Goal: Answer question/provide support: Share knowledge or assist other users

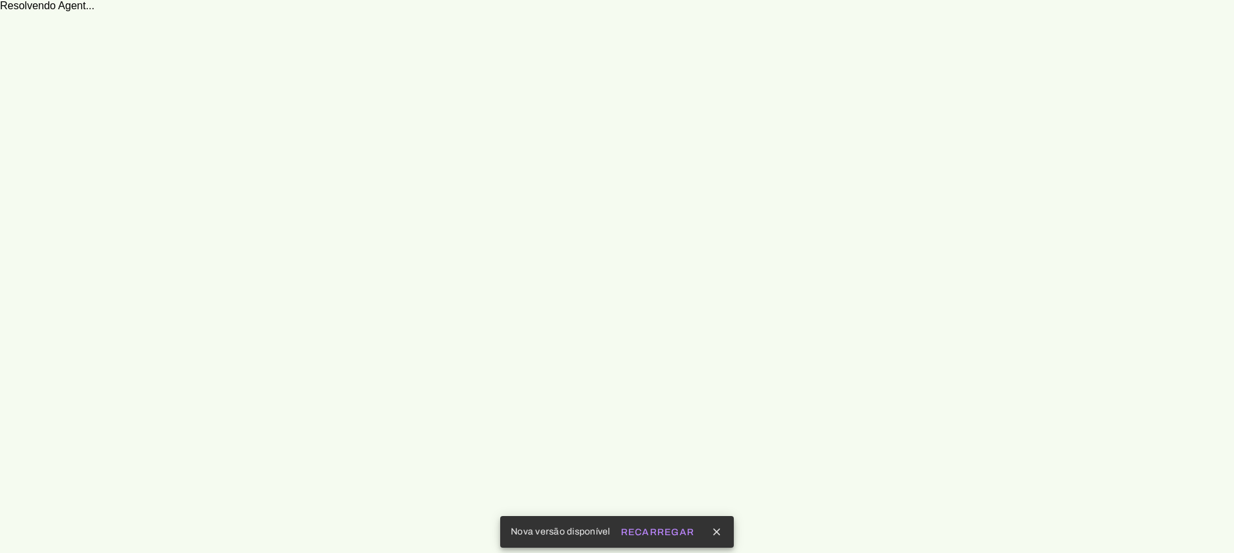
click at [0, 0] on slot "Recarregar" at bounding box center [0, 0] width 0 height 0
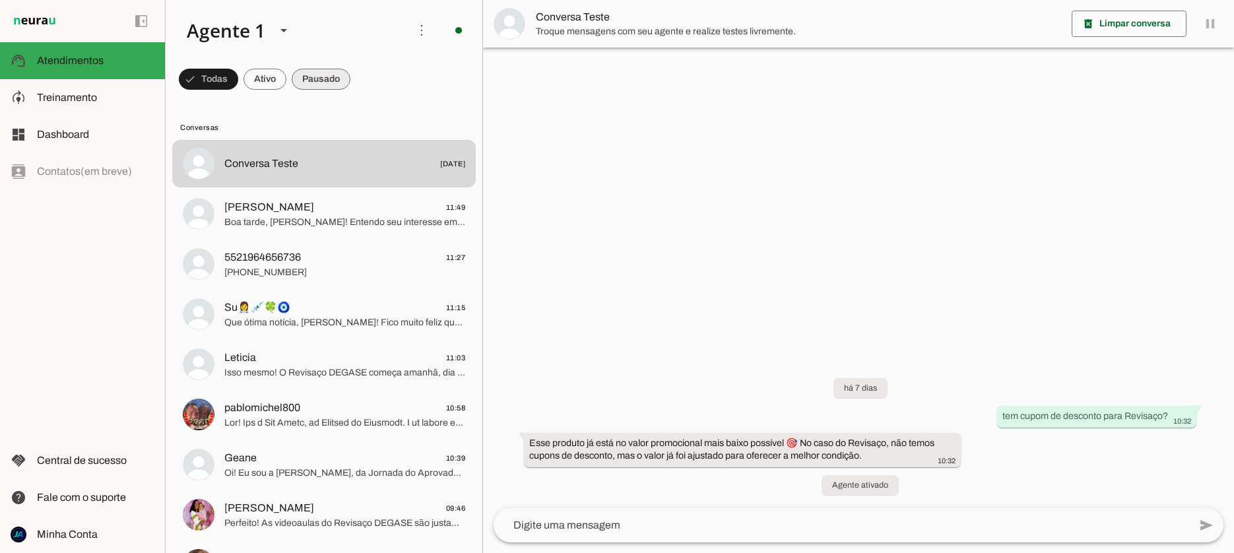
click at [323, 76] on span at bounding box center [321, 79] width 59 height 32
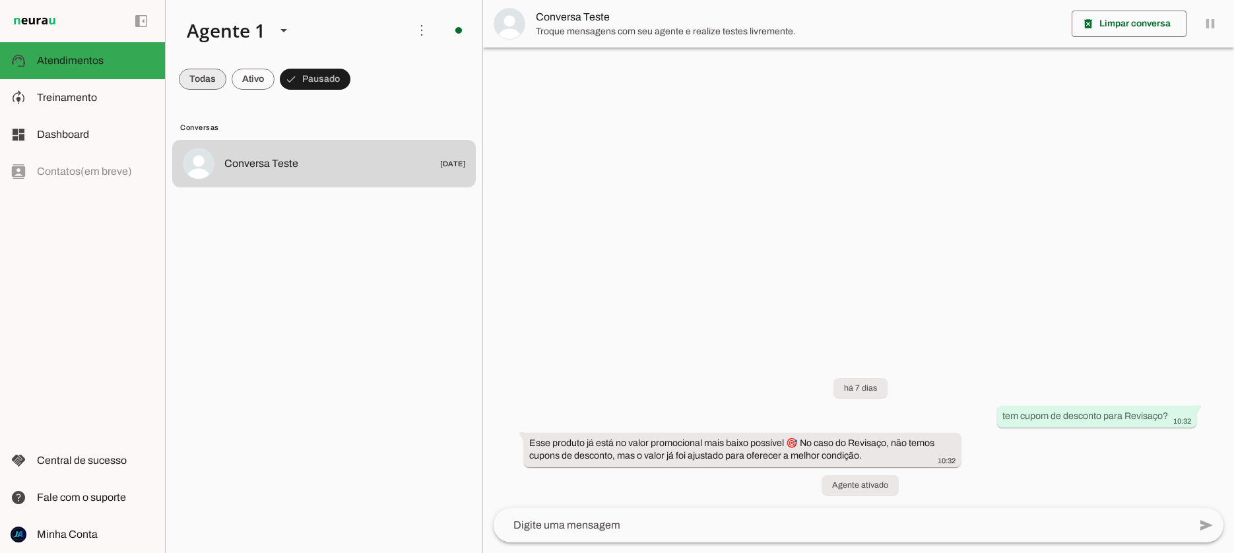
click at [190, 81] on span at bounding box center [203, 79] width 48 height 32
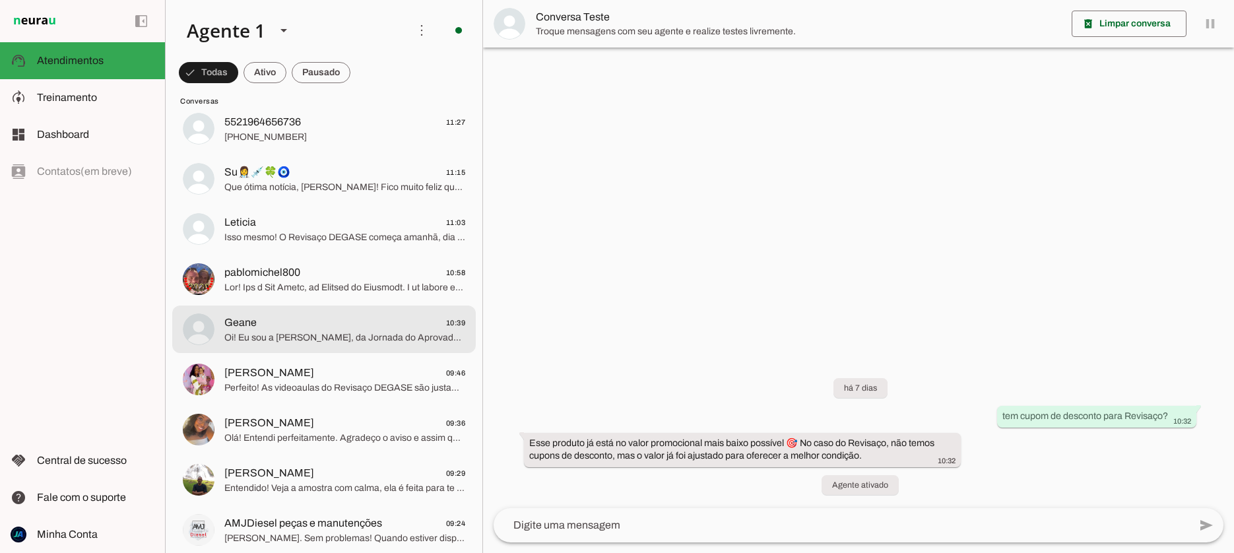
scroll to position [139, 0]
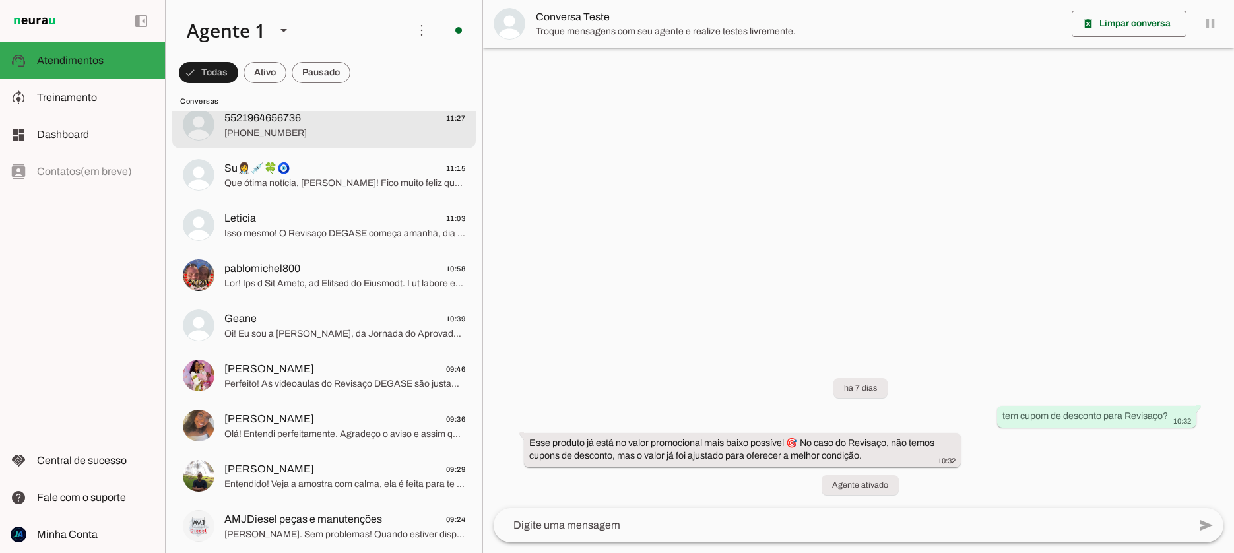
click at [278, 124] on span "5521964656736" at bounding box center [262, 118] width 77 height 16
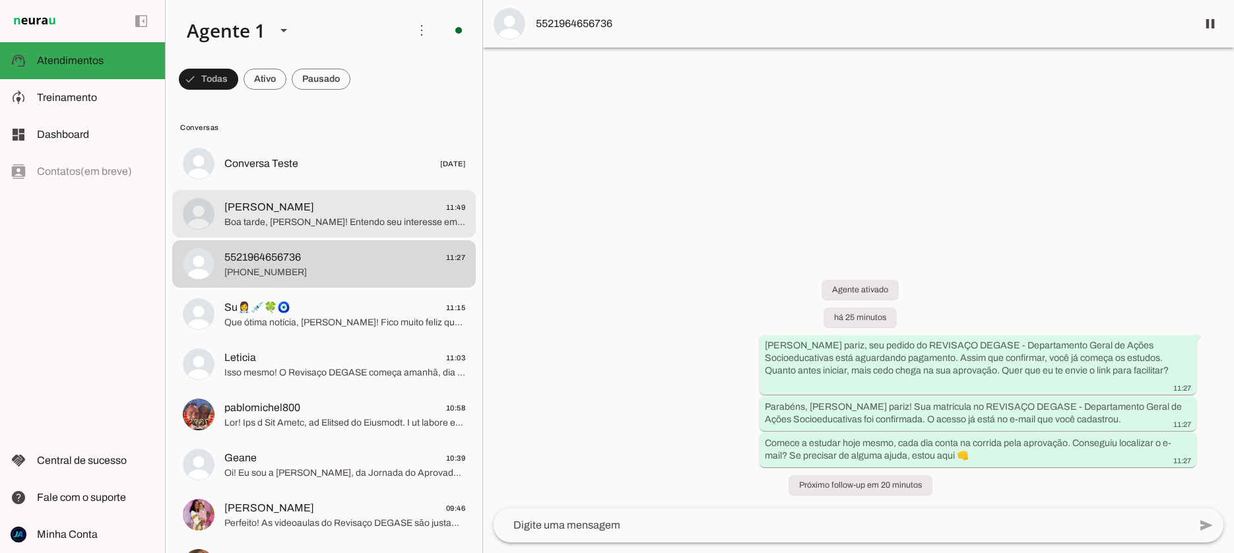
click at [291, 219] on span "Boa tarde, [PERSON_NAME]! Entendo seu interesse em um desconto. No caso do Revi…" at bounding box center [344, 222] width 241 height 13
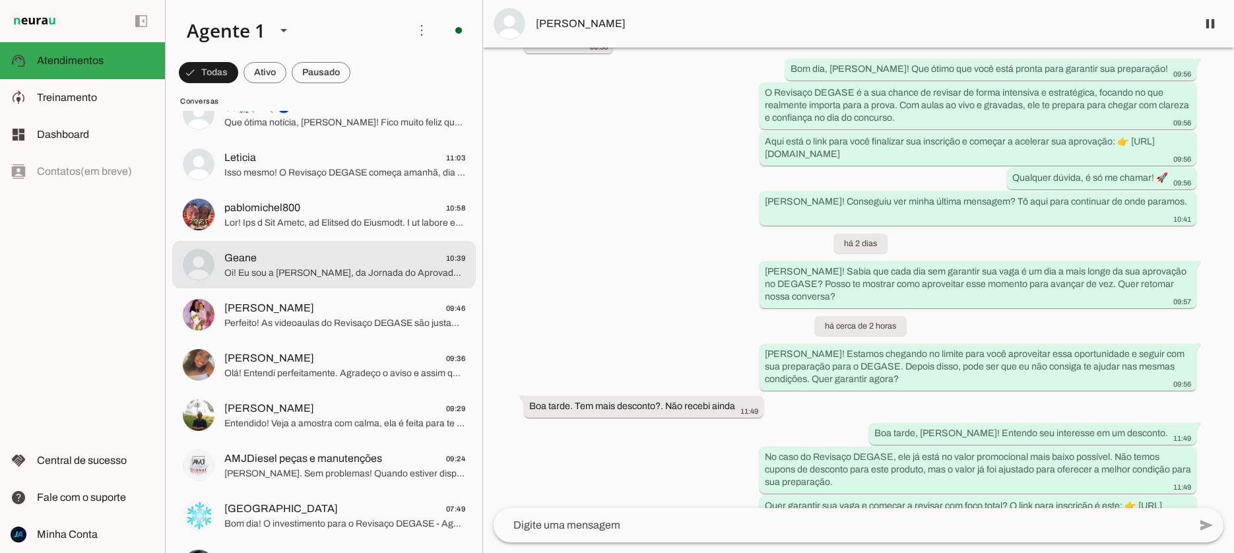
scroll to position [218, 0]
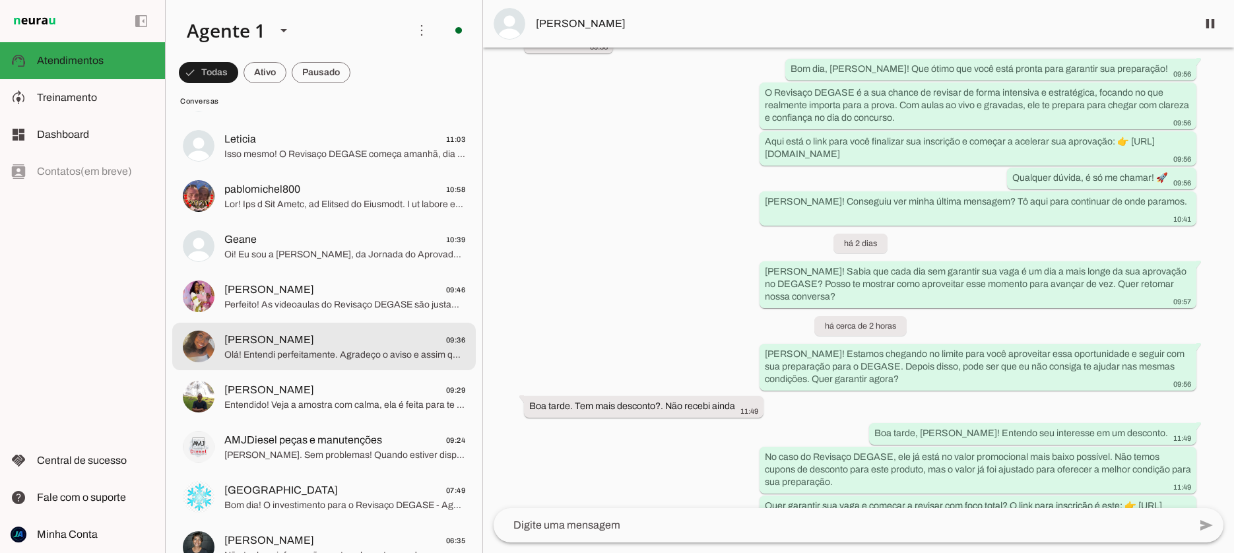
click at [257, 346] on span "[PERSON_NAME]" at bounding box center [269, 340] width 90 height 16
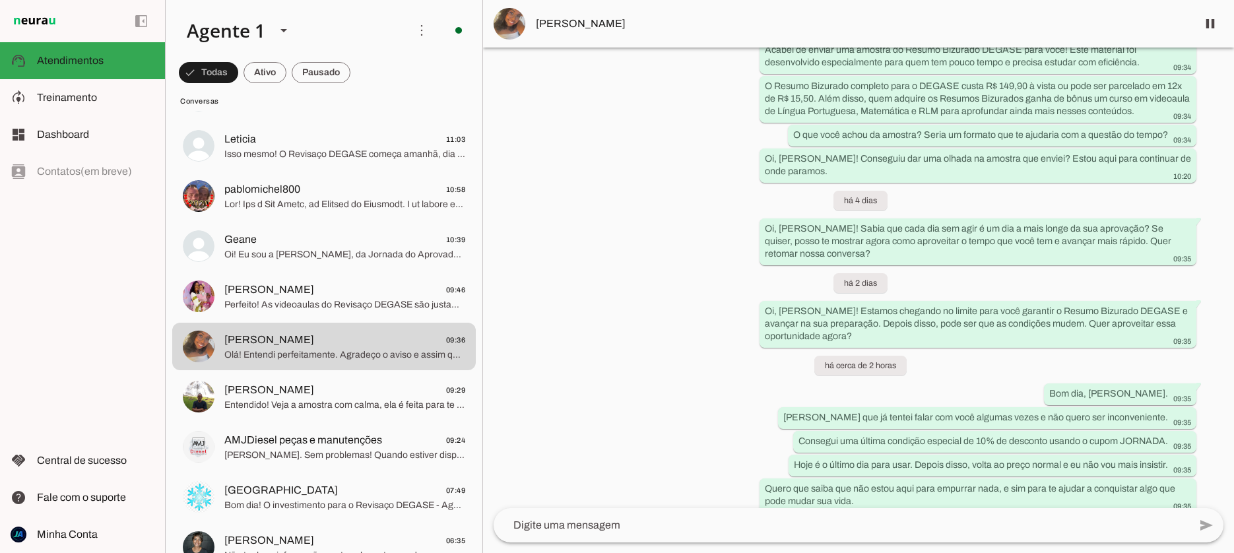
scroll to position [917, 0]
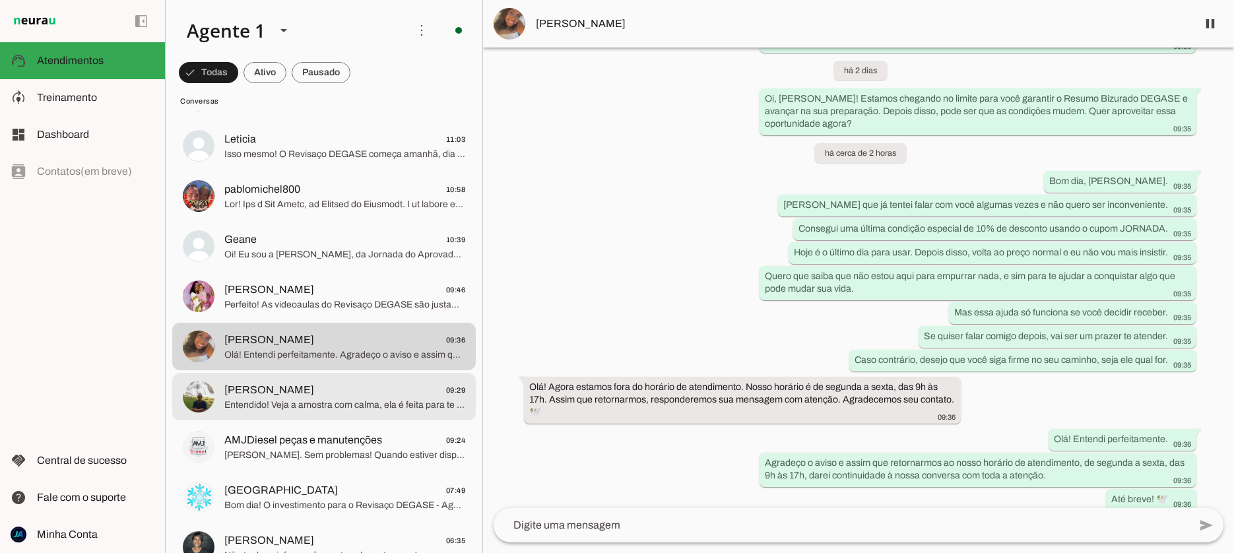
click at [348, 410] on span "Entendido! Veja a amostra com calma, ela é feita para te ajudar com organização…" at bounding box center [344, 405] width 241 height 13
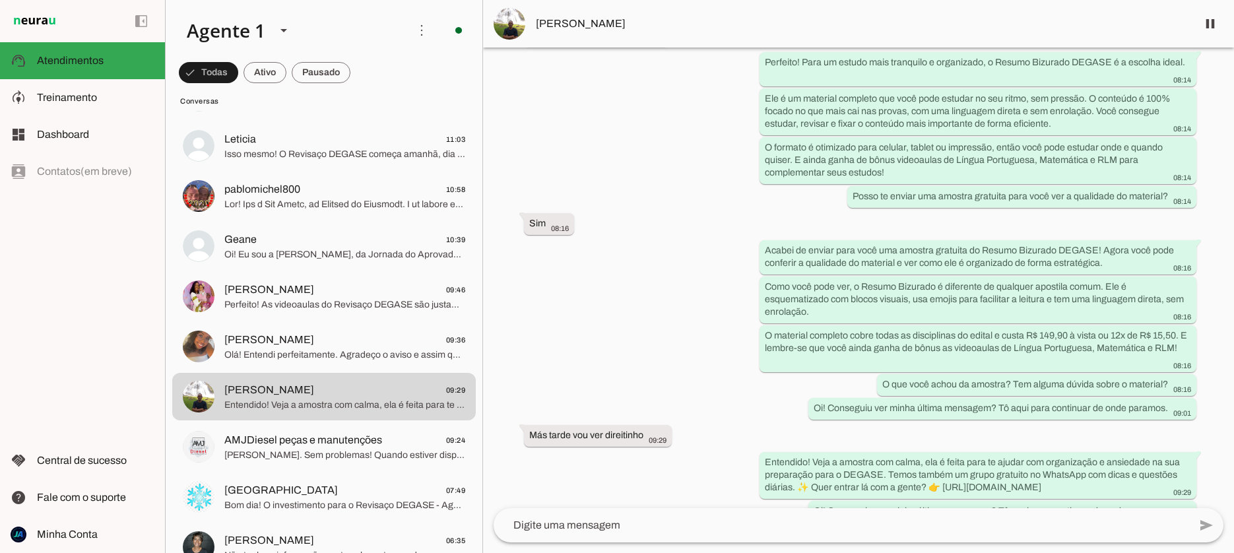
scroll to position [2667, 0]
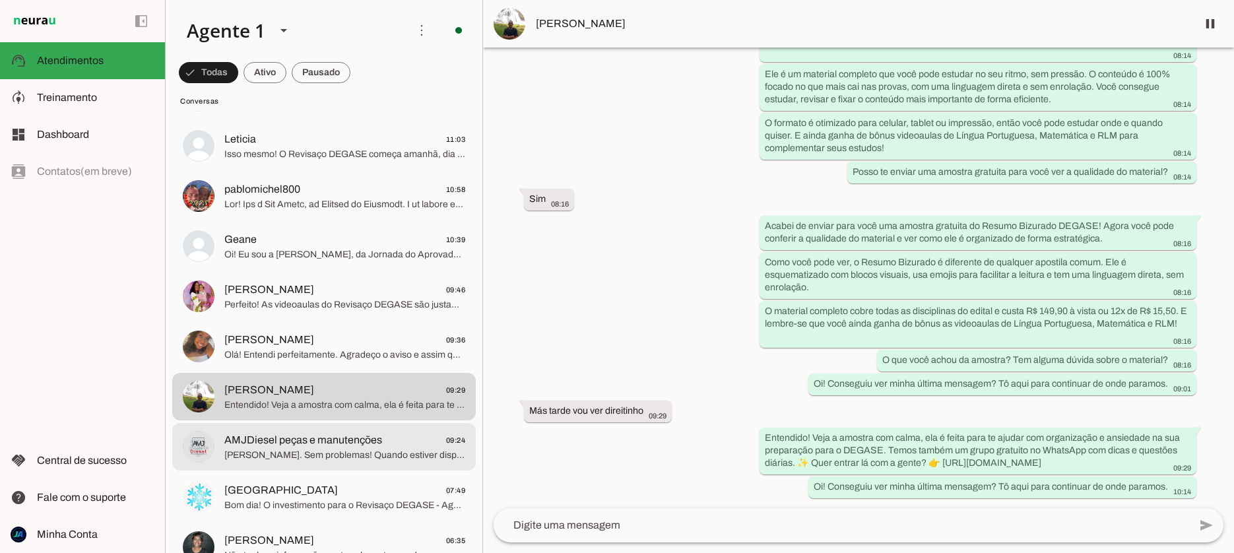
click at [317, 444] on span "AMJDiesel peças e manutenções" at bounding box center [303, 440] width 158 height 16
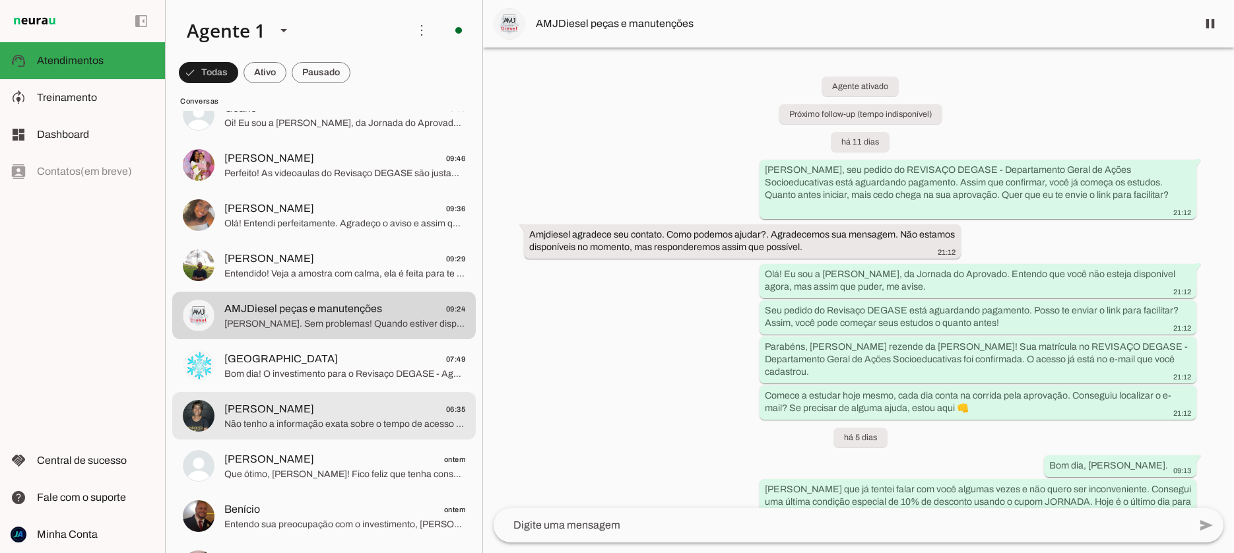
click at [315, 420] on span "Não tenho a informação exata sobre o tempo de acesso à plataforma após o términ…" at bounding box center [344, 424] width 241 height 13
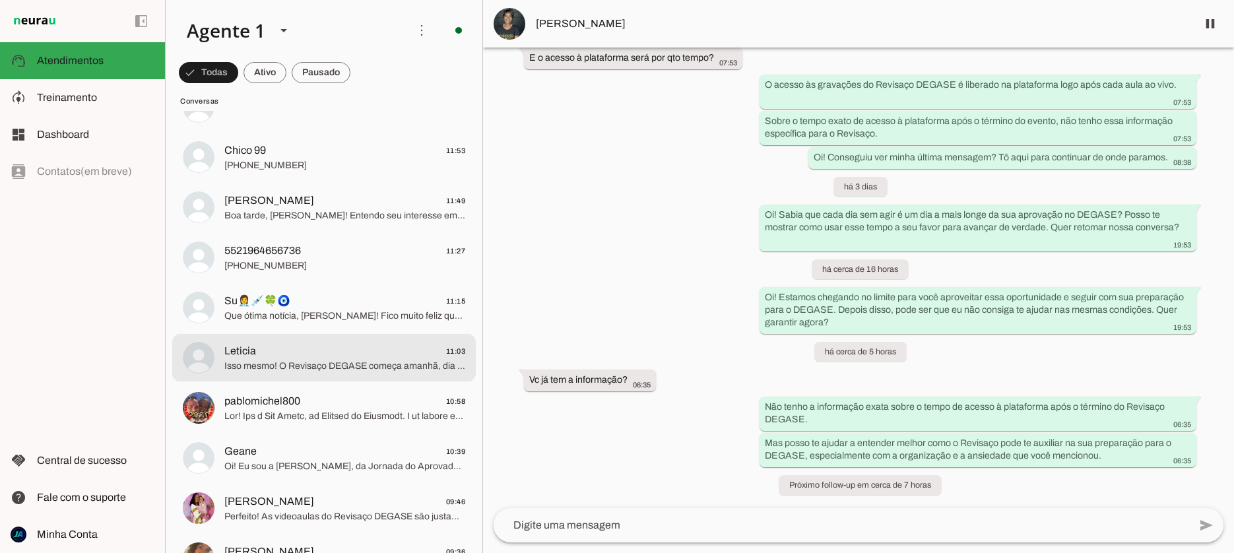
scroll to position [55, 0]
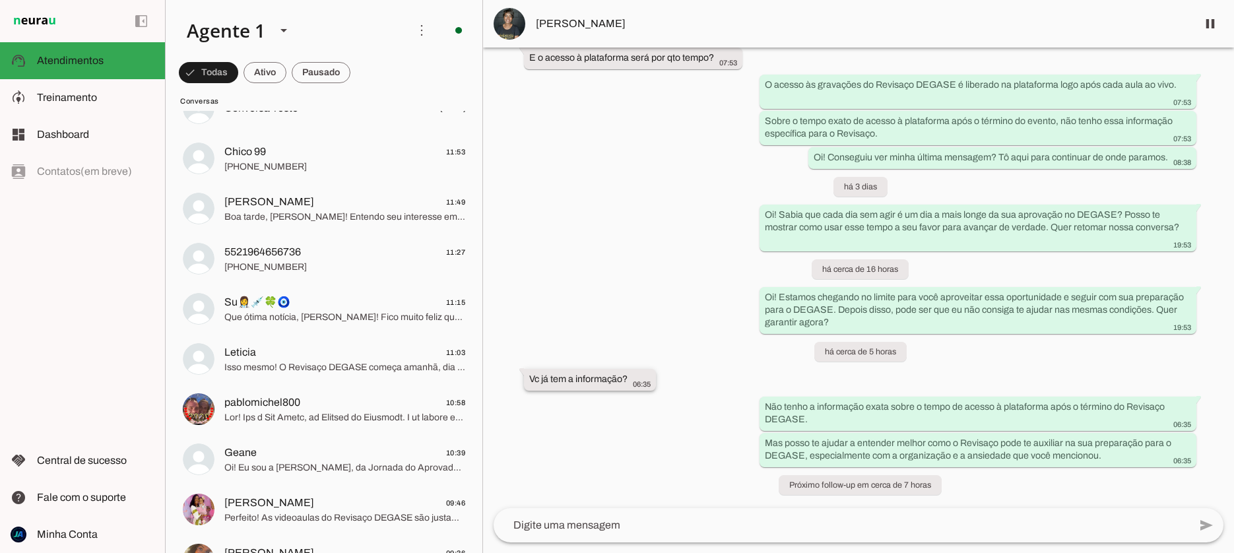
click at [649, 379] on footer "06:35" at bounding box center [641, 384] width 19 height 11
click at [583, 527] on textarea at bounding box center [842, 525] width 696 height 16
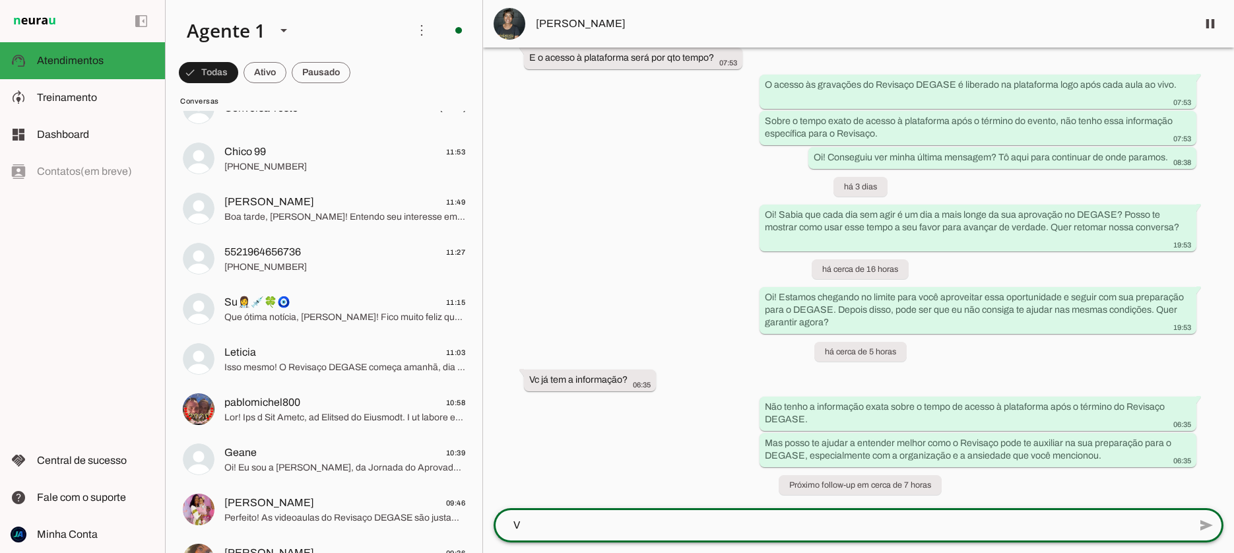
scroll to position [0, 0]
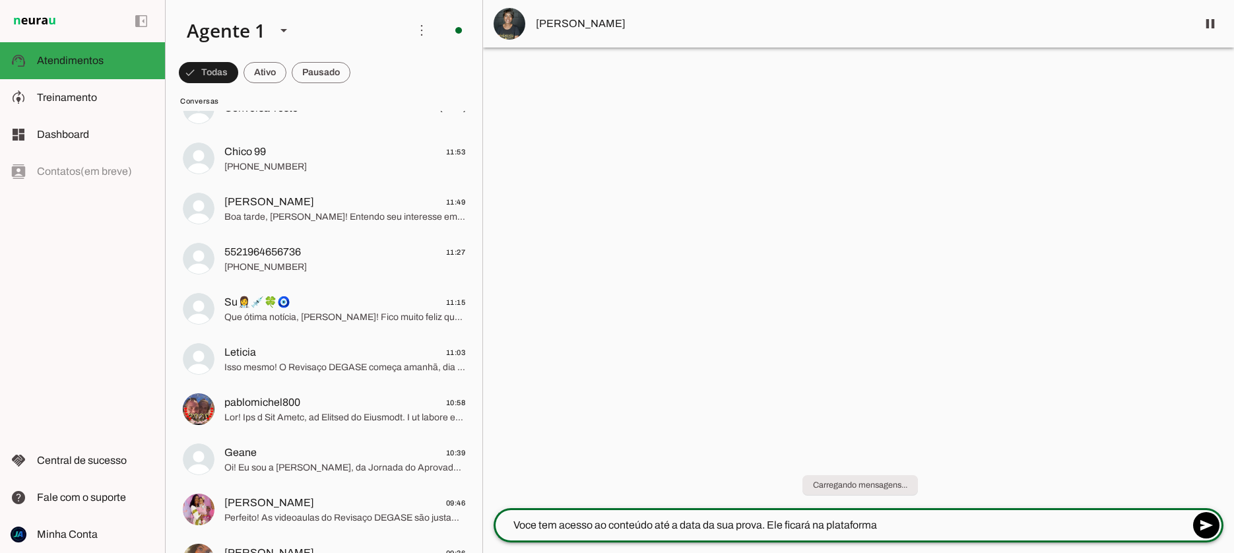
type textarea "Voce tem acesso ao conteúdo até a data da sua prova. Ele ficará na plataforma."
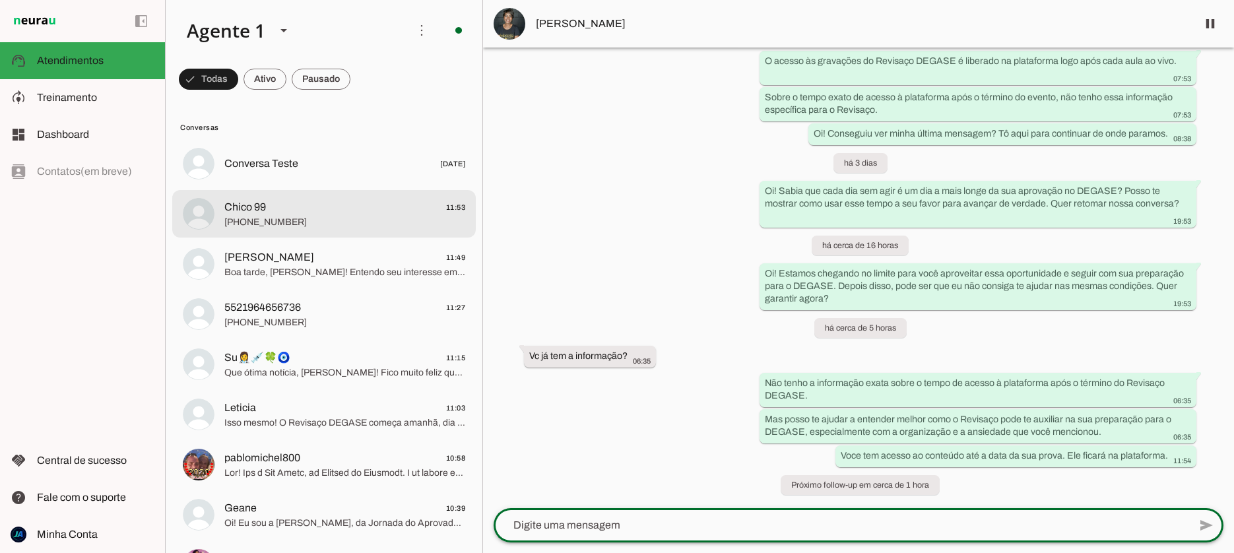
click at [271, 217] on span "[PHONE_NUMBER]" at bounding box center [344, 222] width 241 height 13
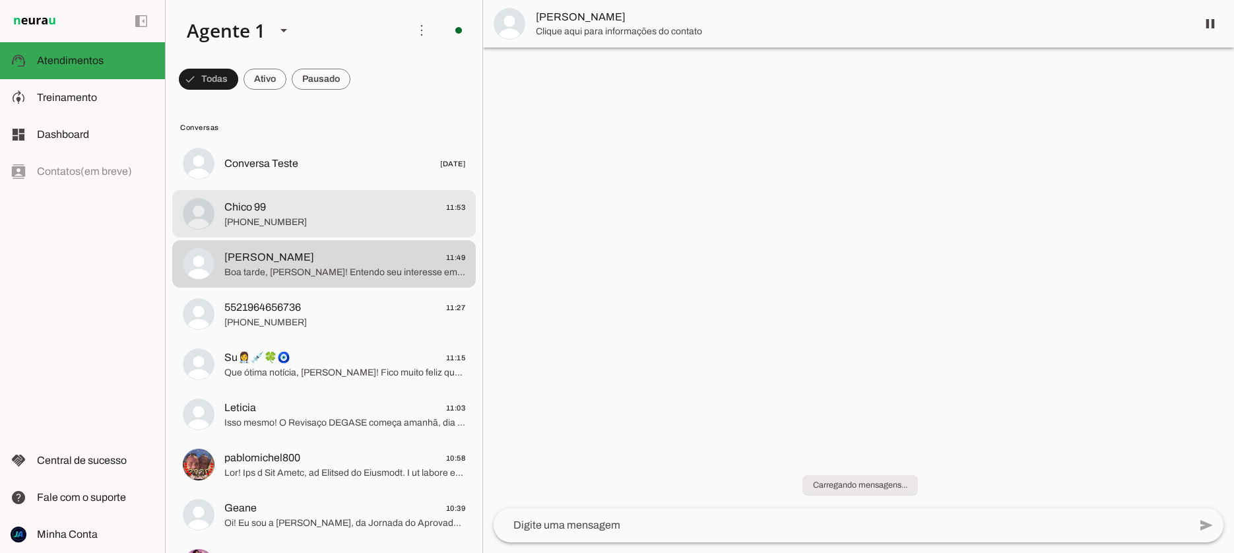
click at [285, 220] on span "[PHONE_NUMBER]" at bounding box center [344, 222] width 241 height 13
